Goal: Use online tool/utility: Utilize a website feature to perform a specific function

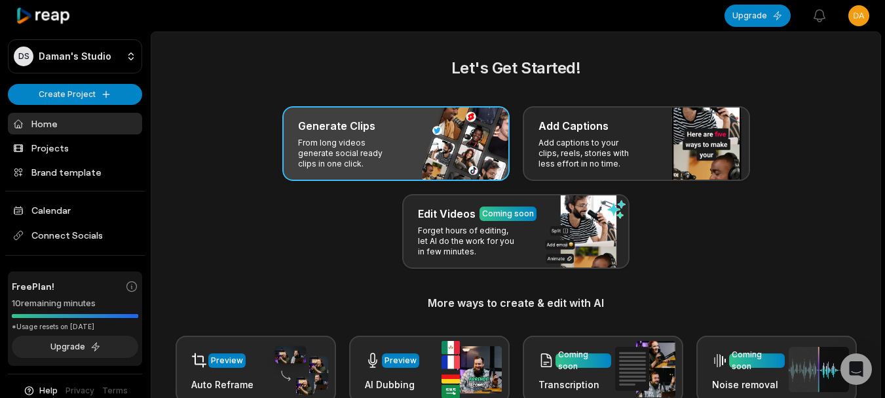
click at [413, 144] on div "Generate Clips From long videos generate social ready clips in one click." at bounding box center [395, 143] width 227 height 75
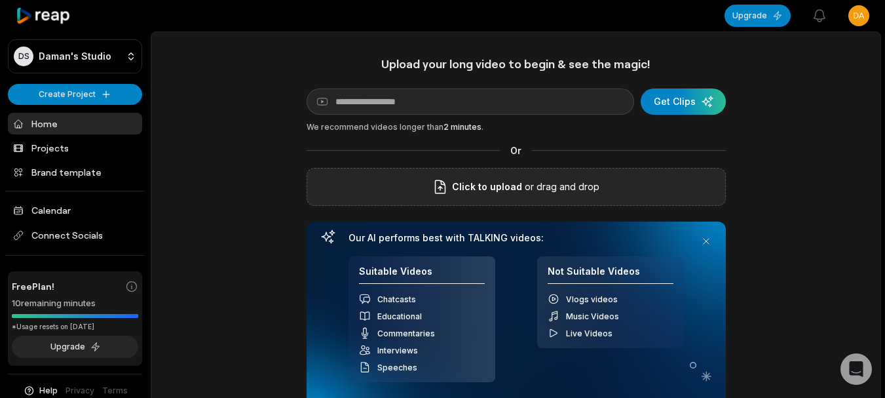
click at [507, 189] on span "Click to upload" at bounding box center [487, 187] width 70 height 16
click at [0, 0] on input "Click to upload" at bounding box center [0, 0] width 0 height 0
click at [538, 183] on p "or drag and drop" at bounding box center [560, 187] width 77 height 16
click at [582, 195] on p "or drag and drop" at bounding box center [560, 187] width 77 height 16
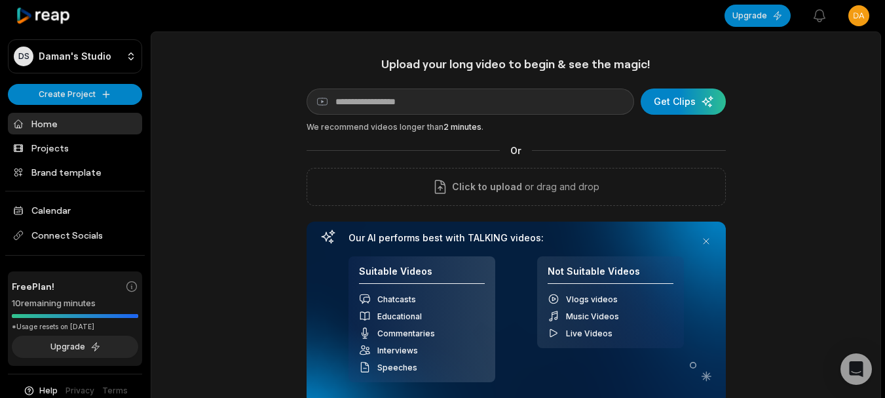
click at [576, 10] on div at bounding box center [437, 16] width 542 height 30
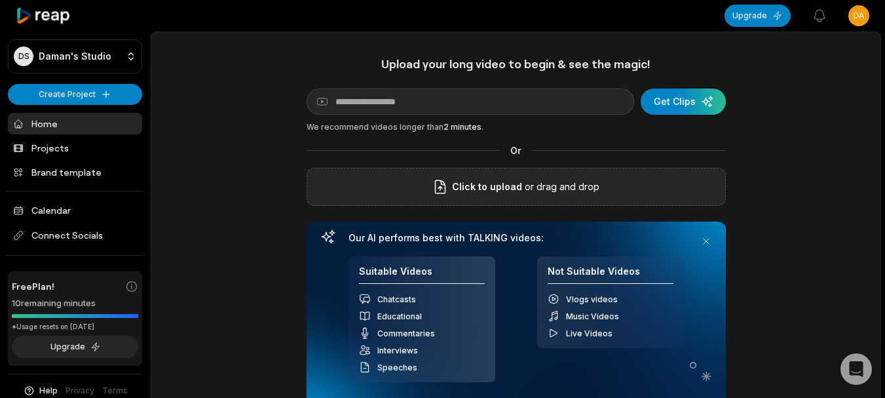
click at [513, 197] on div "Click to upload or drag and drop" at bounding box center [515, 187] width 419 height 38
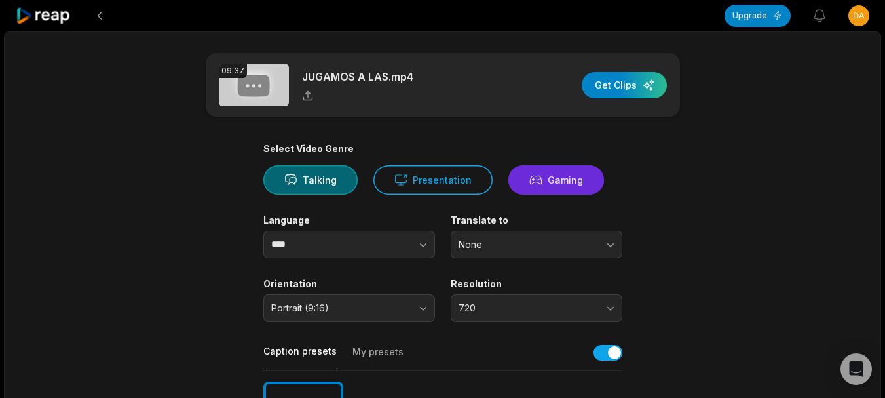
click at [529, 181] on icon at bounding box center [535, 180] width 13 height 14
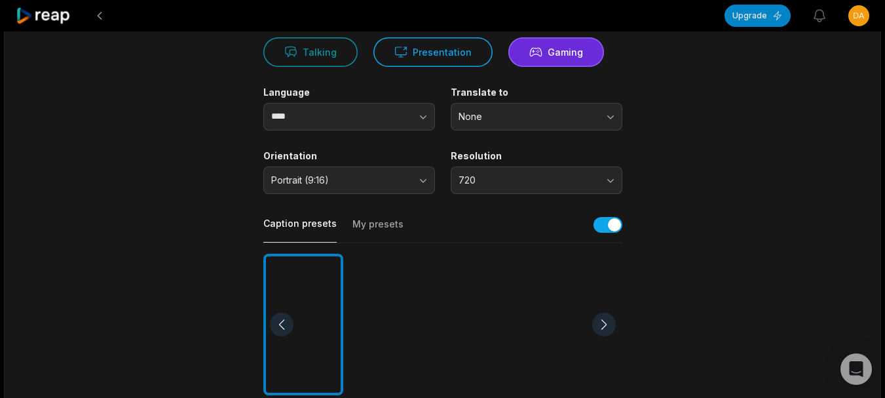
scroll to position [131, 0]
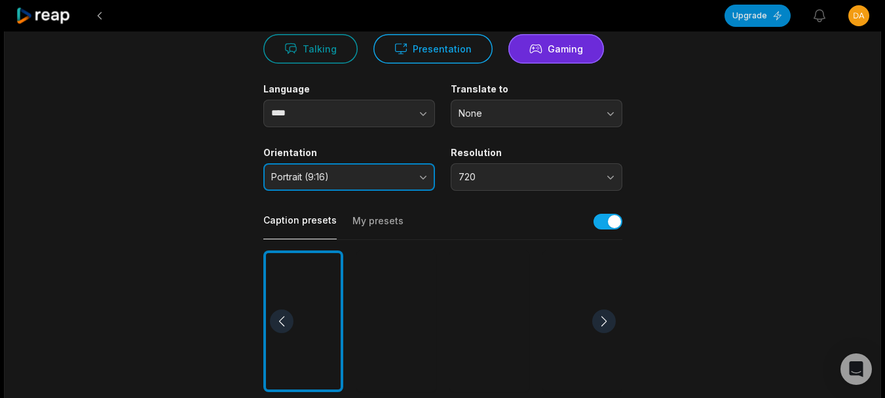
click at [322, 179] on span "Portrait (9:16)" at bounding box center [340, 177] width 138 height 12
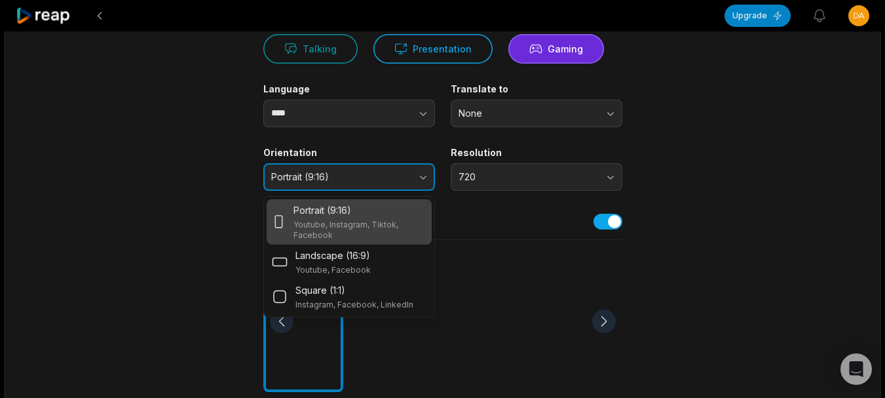
click at [322, 179] on span "Portrait (9:16)" at bounding box center [340, 177] width 138 height 12
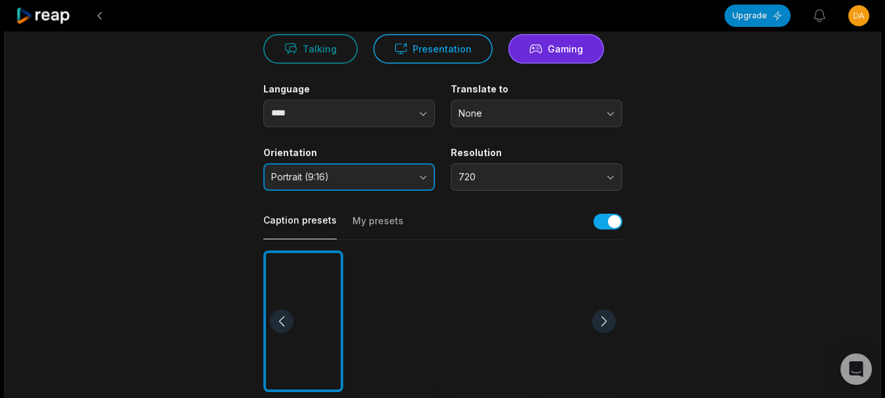
scroll to position [196, 0]
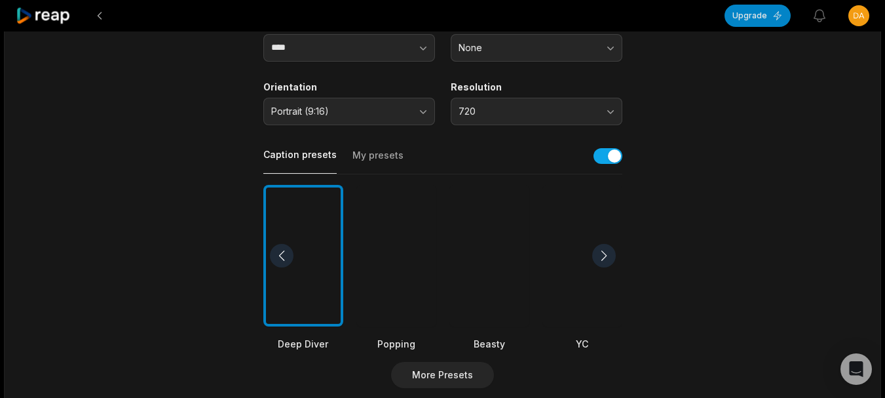
click at [465, 263] on div at bounding box center [489, 256] width 80 height 142
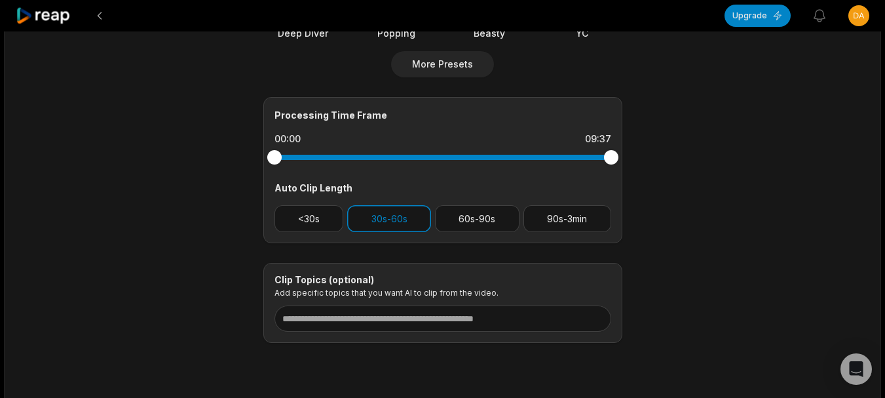
scroll to position [0, 0]
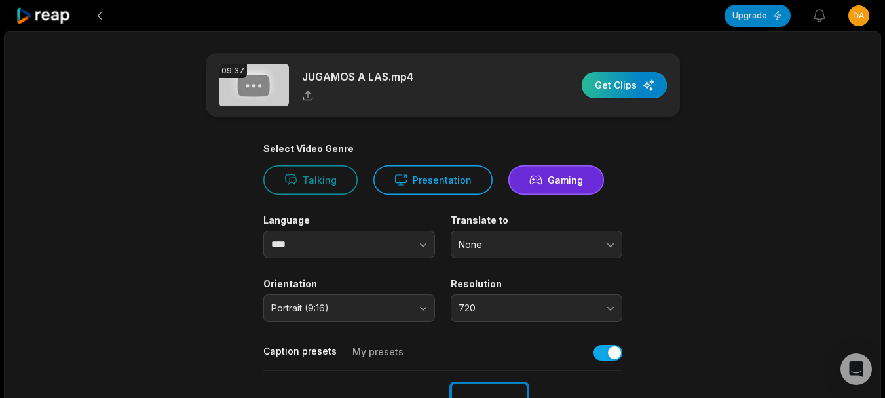
click at [627, 88] on div "button" at bounding box center [624, 85] width 85 height 26
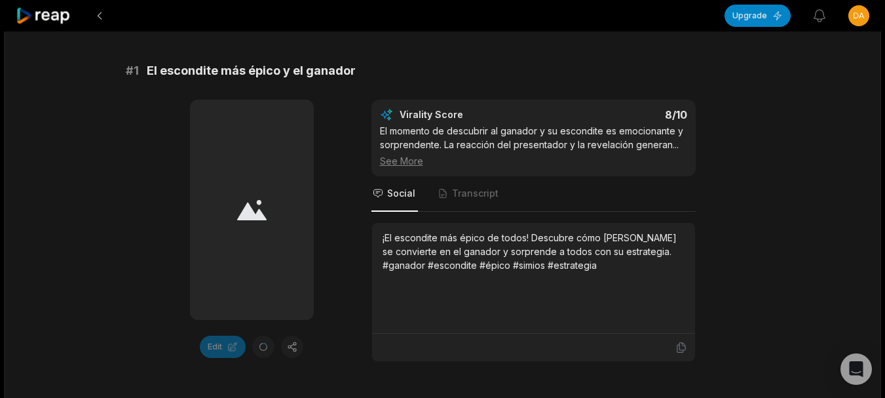
scroll to position [196, 0]
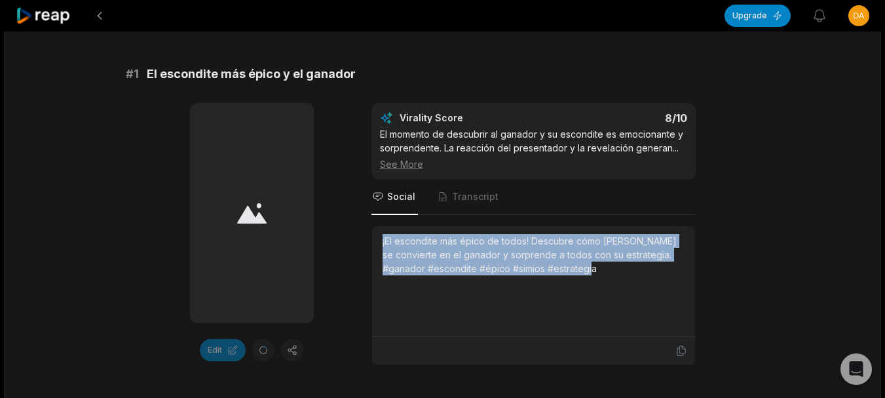
drag, startPoint x: 379, startPoint y: 241, endPoint x: 615, endPoint y: 297, distance: 242.4
click at [615, 297] on div "¡El escondite más épico de todos! Descubre cómo [PERSON_NAME] se convierte en e…" at bounding box center [533, 281] width 323 height 111
copy div "¡El escondite más épico de todos! Descubre cómo [PERSON_NAME] se convierte en e…"
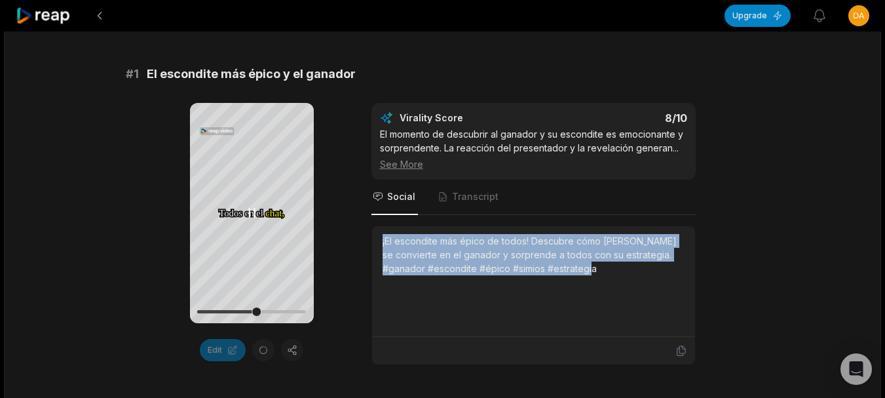
click at [251, 212] on icon at bounding box center [252, 213] width 16 height 16
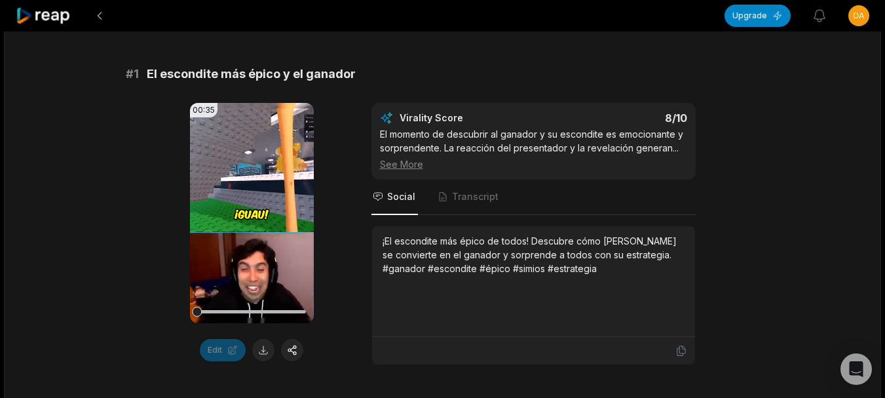
click at [272, 341] on div "Edit" at bounding box center [252, 350] width 124 height 22
click at [258, 354] on button at bounding box center [263, 350] width 22 height 22
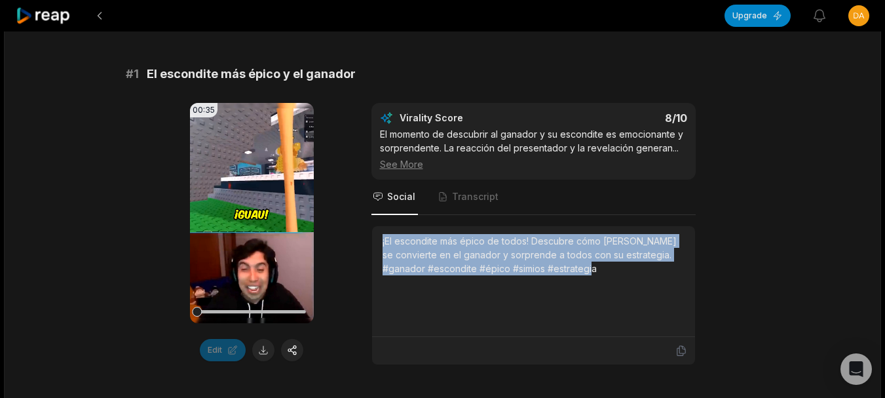
drag, startPoint x: 422, startPoint y: 251, endPoint x: 618, endPoint y: 274, distance: 196.6
click at [618, 274] on div "¡El escondite más épico de todos! Descubre cómo [PERSON_NAME] se convierte en e…" at bounding box center [533, 281] width 323 height 111
copy div "¡El escondite más épico de todos! Descubre cómo [PERSON_NAME] se convierte en e…"
click at [468, 288] on div "¡El escondite más épico de todos! Descubre cómo [PERSON_NAME] se convierte en e…" at bounding box center [533, 281] width 302 height 94
drag, startPoint x: 379, startPoint y: 236, endPoint x: 619, endPoint y: 280, distance: 243.7
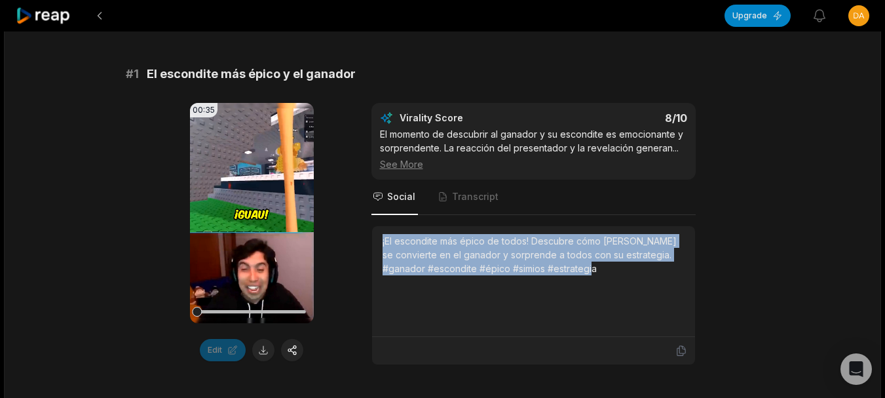
click at [619, 280] on div "¡El escondite más épico de todos! Descubre cómo [PERSON_NAME] se convierte en e…" at bounding box center [533, 281] width 323 height 111
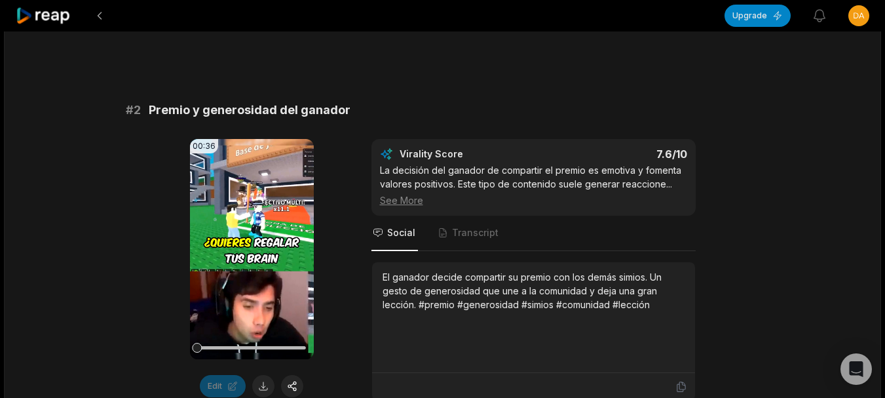
scroll to position [589, 0]
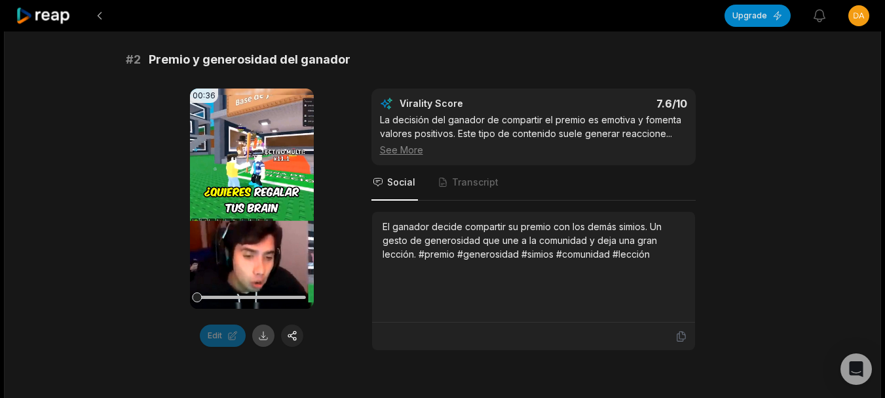
click at [259, 340] on button at bounding box center [263, 335] width 22 height 22
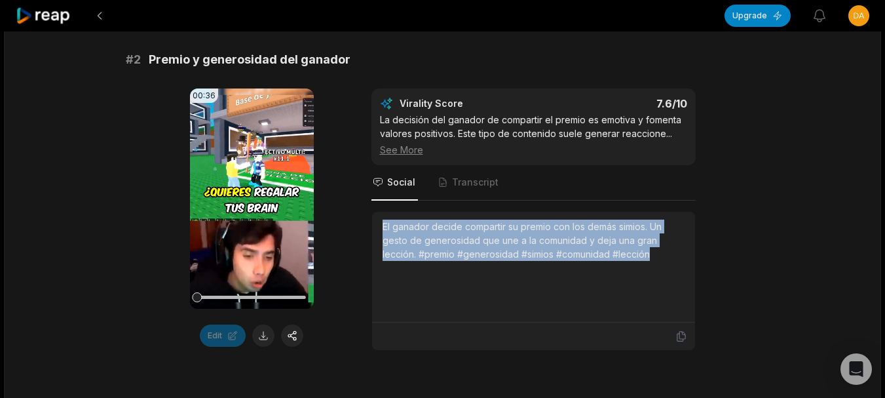
drag, startPoint x: 383, startPoint y: 227, endPoint x: 680, endPoint y: 259, distance: 298.4
click at [680, 259] on div "El ganador decide compartir su premio con los demás simios. Un gesto de generos…" at bounding box center [533, 239] width 302 height 41
copy div "El ganador decide compartir su premio con los demás simios. Un gesto de generos…"
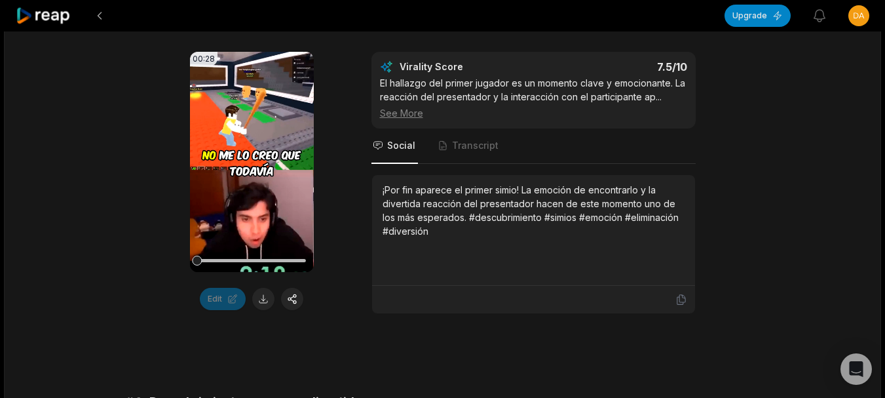
scroll to position [982, 0]
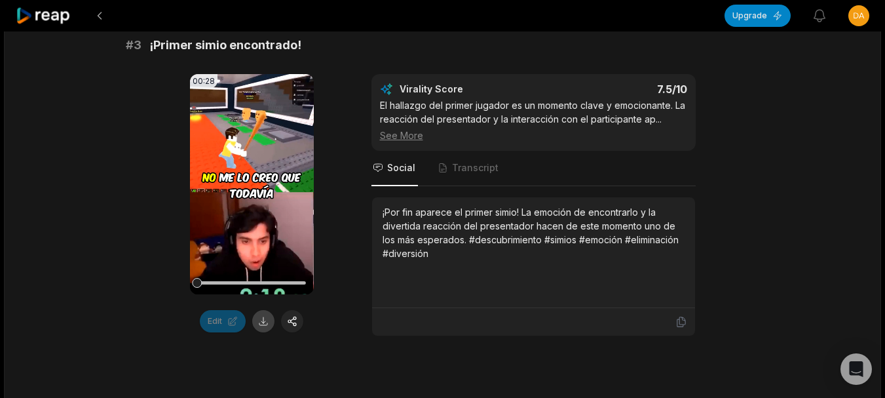
click at [262, 325] on button at bounding box center [263, 321] width 22 height 22
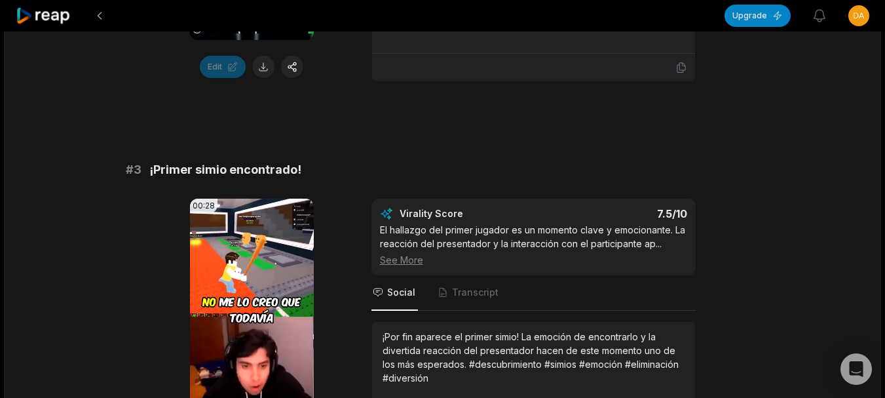
scroll to position [881, 0]
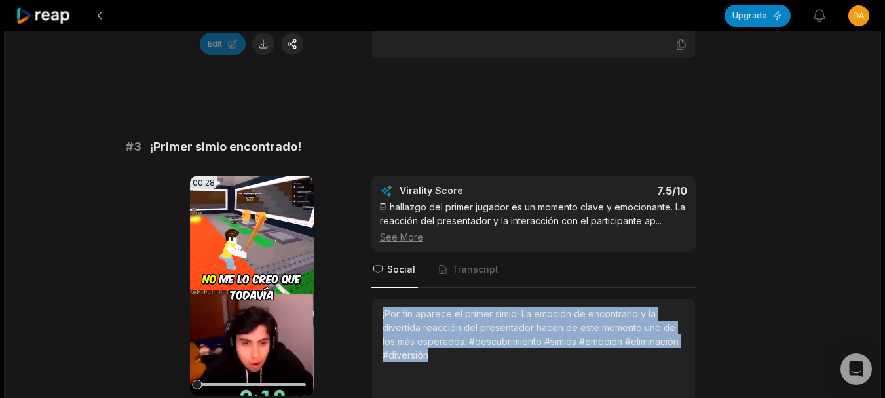
drag, startPoint x: 380, startPoint y: 307, endPoint x: 440, endPoint y: 354, distance: 75.6
click at [440, 354] on div "¡Por fin aparece el primer simio! La emoción de encontrarlo y la divertida reac…" at bounding box center [533, 354] width 323 height 111
copy div "¡Por fin aparece el primer simio! La emoción de encontrarlo y la divertida reac…"
